Goal: Task Accomplishment & Management: Manage account settings

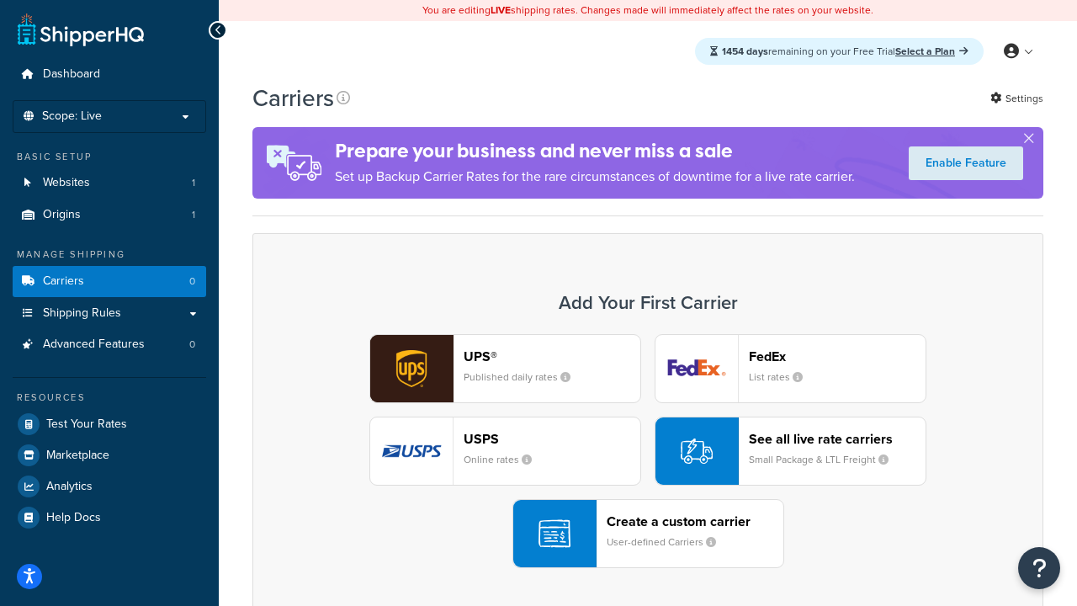
click at [648, 451] on div "UPS® Published daily rates FedEx List rates USPS Online rates See all live rate…" at bounding box center [647, 451] width 755 height 234
click at [837, 356] on header "FedEx" at bounding box center [837, 356] width 177 height 16
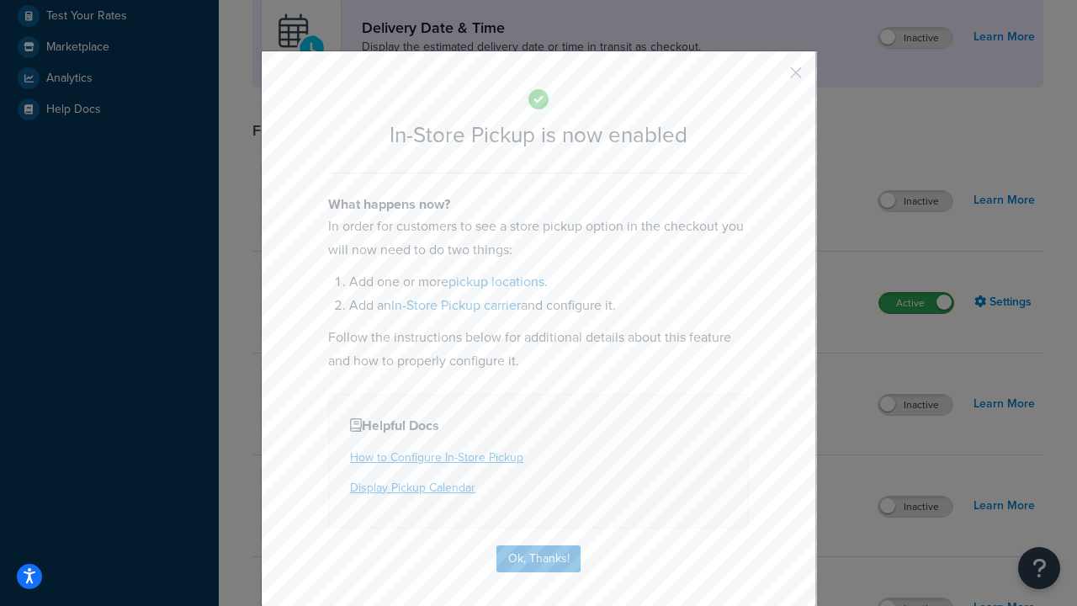
scroll to position [472, 0]
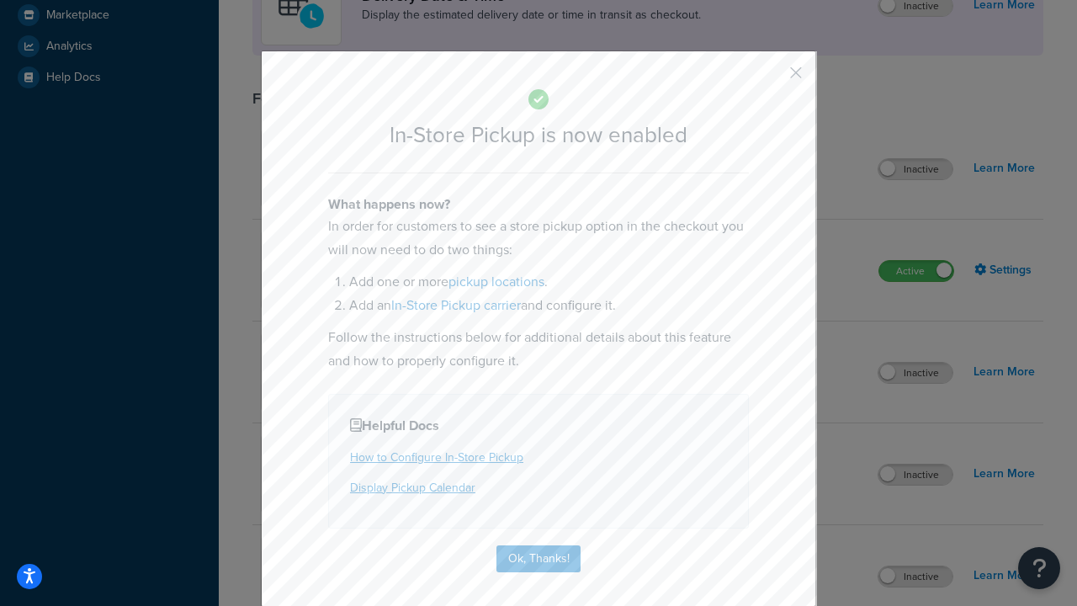
click at [771, 78] on button "button" at bounding box center [771, 79] width 4 height 4
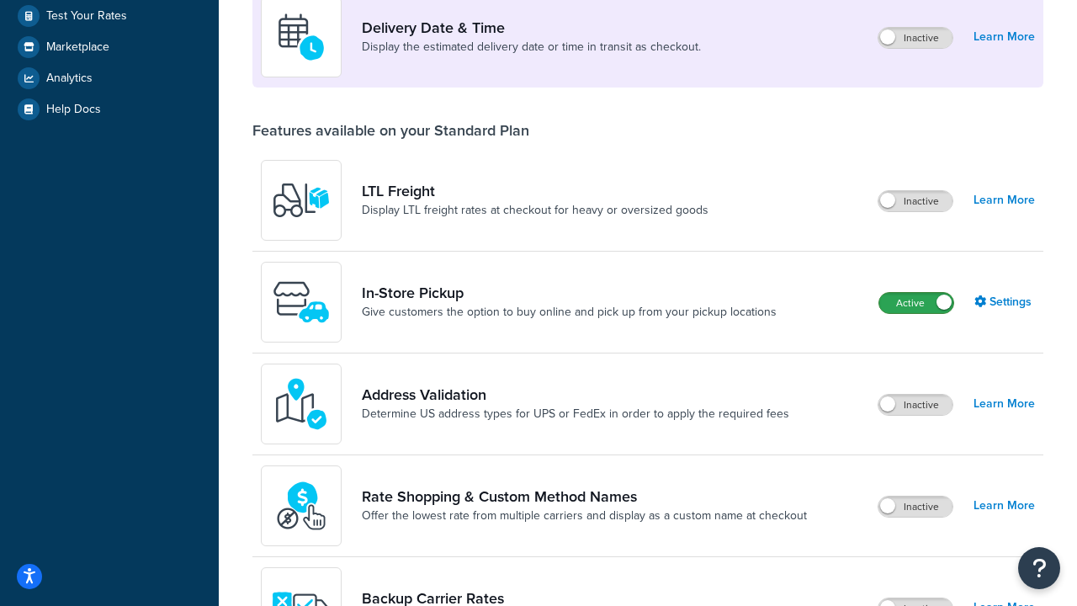
scroll to position [408, 0]
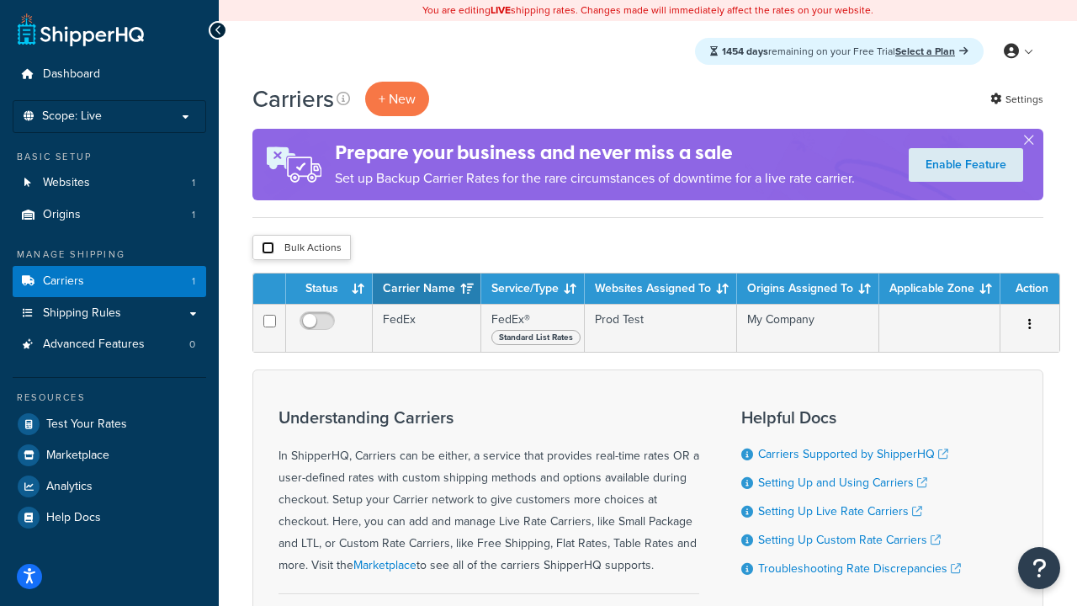
click at [267, 248] on input "checkbox" at bounding box center [268, 247] width 13 height 13
checkbox input "true"
click at [0, 0] on button "Delete" at bounding box center [0, 0] width 0 height 0
